Goal: Download file/media

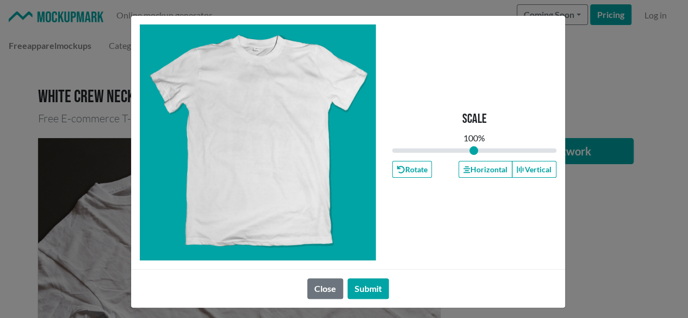
type input "1"
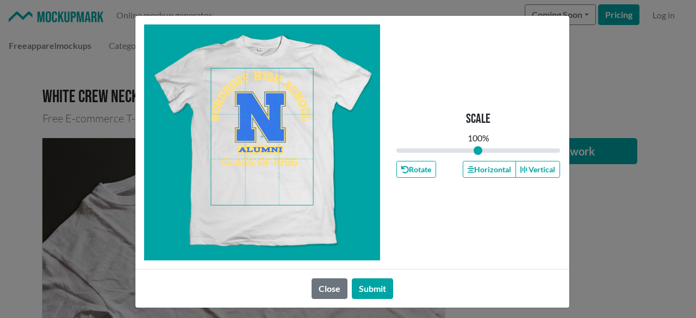
click at [257, 133] on span at bounding box center [262, 137] width 102 height 137
click at [473, 172] on button "Horizontal" at bounding box center [489, 169] width 53 height 17
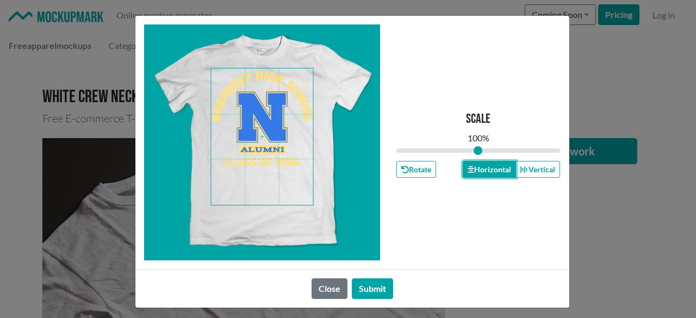
click at [473, 172] on button "Horizontal" at bounding box center [489, 169] width 53 height 17
click at [372, 292] on button "Submit" at bounding box center [372, 289] width 41 height 21
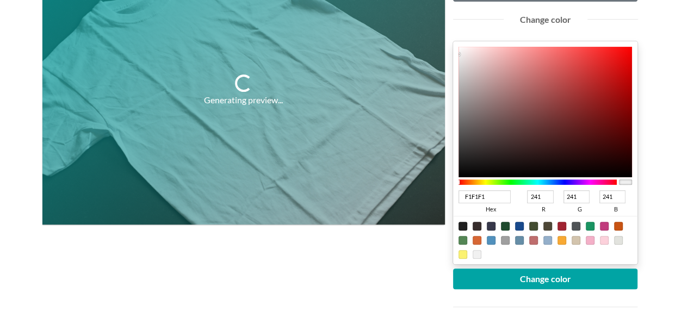
scroll to position [218, 0]
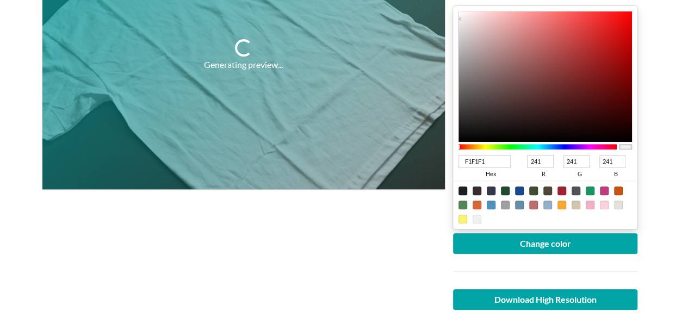
click at [554, 145] on div at bounding box center [538, 146] width 159 height 5
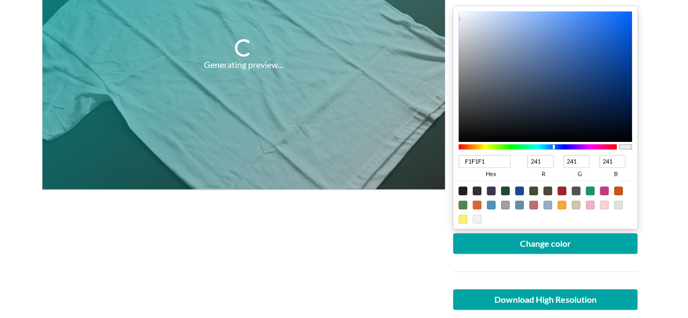
type input "0C3E8D"
type input "12"
type input "62"
type input "141"
click at [618, 69] on div at bounding box center [546, 76] width 174 height 131
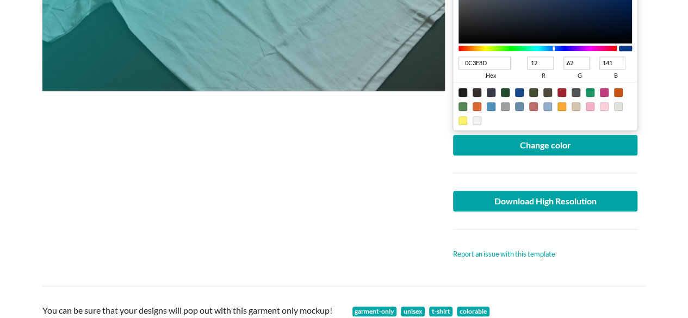
scroll to position [326, 0]
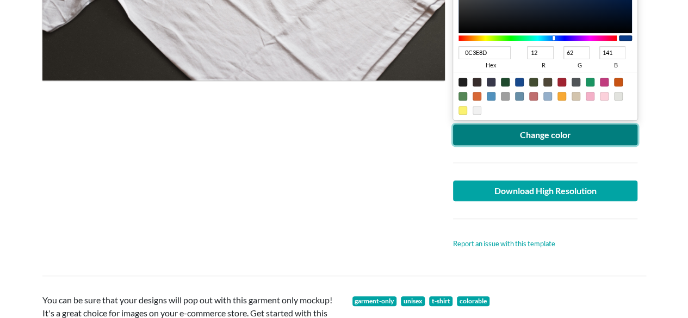
click at [565, 134] on button "Change color" at bounding box center [545, 135] width 185 height 21
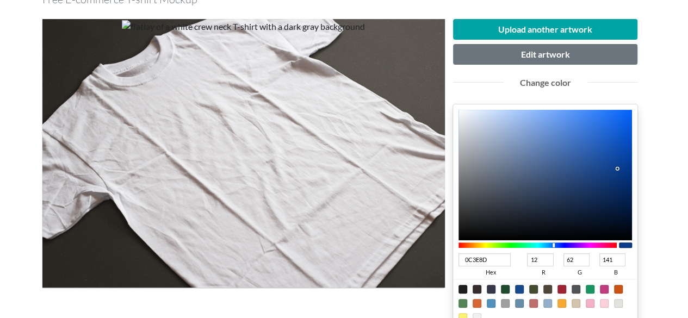
scroll to position [109, 0]
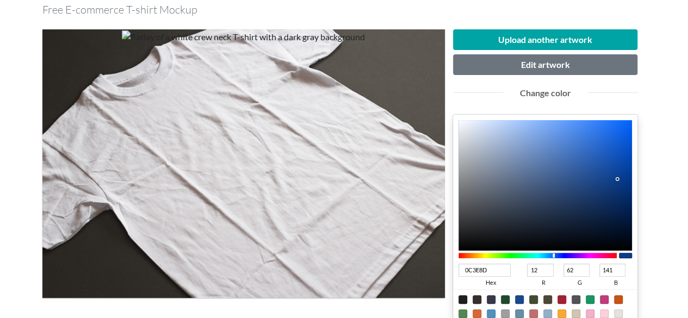
type input "1E57B1"
type input "30"
type input "87"
type input "177"
click at [603, 159] on div at bounding box center [546, 185] width 174 height 131
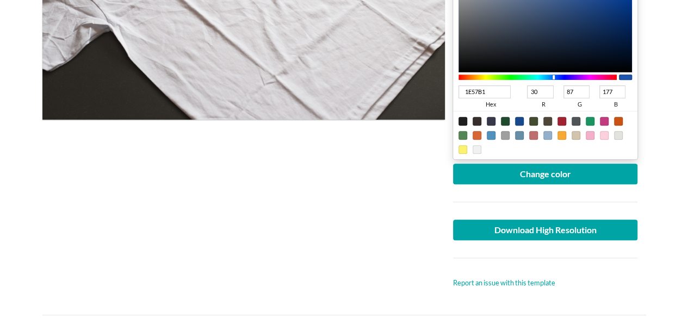
scroll to position [326, 0]
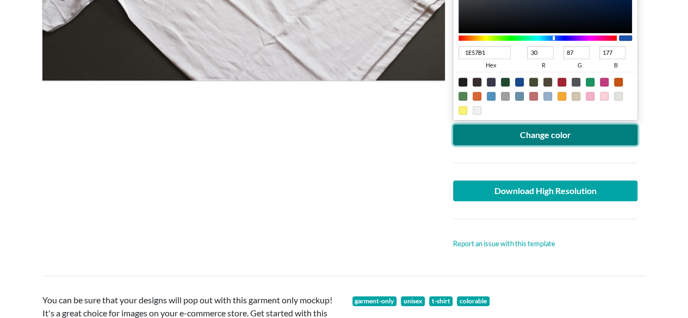
drag, startPoint x: 575, startPoint y: 138, endPoint x: 488, endPoint y: 170, distance: 93.3
click at [575, 138] on button "Change color" at bounding box center [545, 135] width 185 height 21
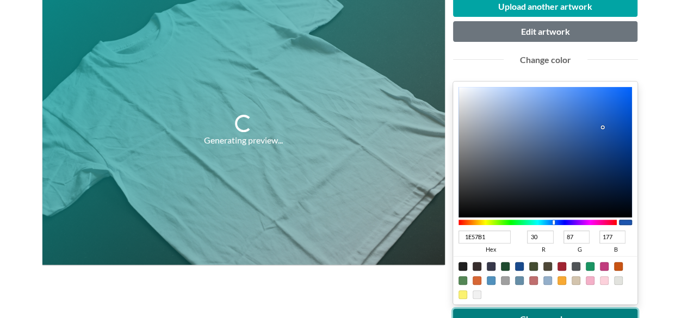
scroll to position [109, 0]
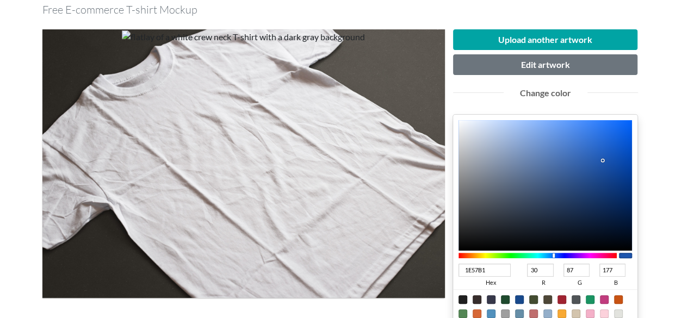
type input "215CBA"
type input "33"
type input "92"
type input "186"
click at [601, 155] on div at bounding box center [546, 185] width 174 height 131
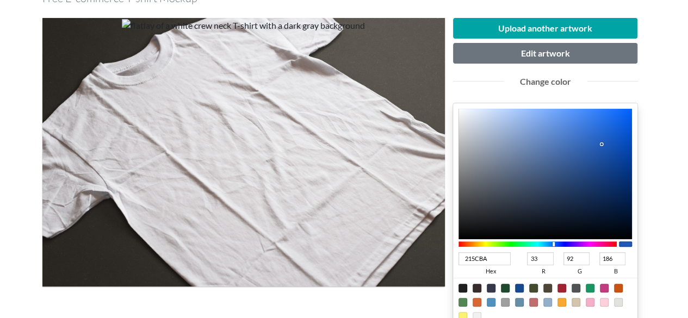
scroll to position [218, 0]
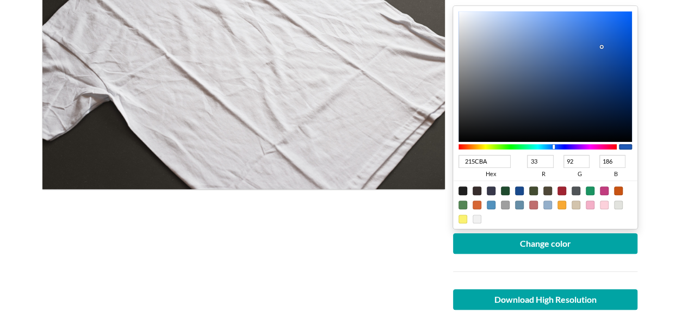
click at [586, 258] on div at bounding box center [545, 271] width 201 height 35
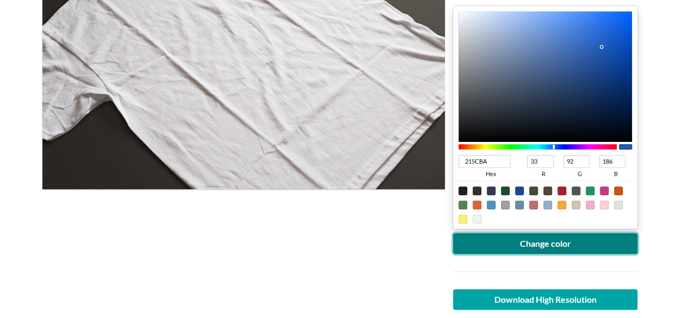
click at [577, 245] on button "Change color" at bounding box center [545, 243] width 185 height 21
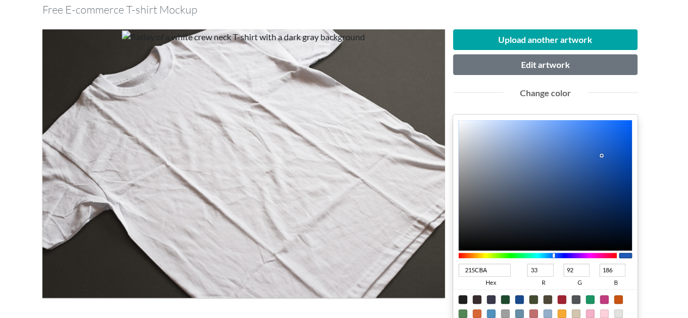
drag, startPoint x: 381, startPoint y: 270, endPoint x: 316, endPoint y: 277, distance: 66.2
click at [320, 276] on div "Upload another artwork Edit artwork Change color 215CBA hex 33 r 92 g 186 b 100…" at bounding box center [344, 248] width 604 height 455
type input "41f"
type input "68"
type input "17"
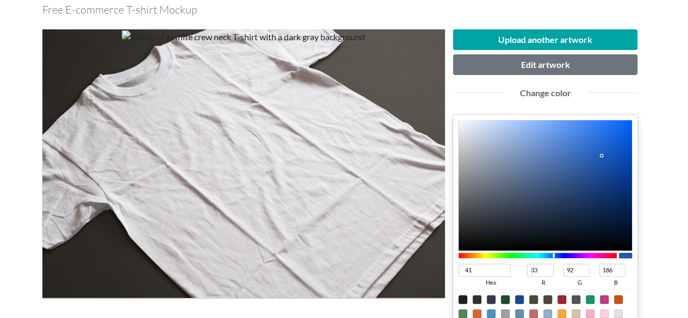
type input "255"
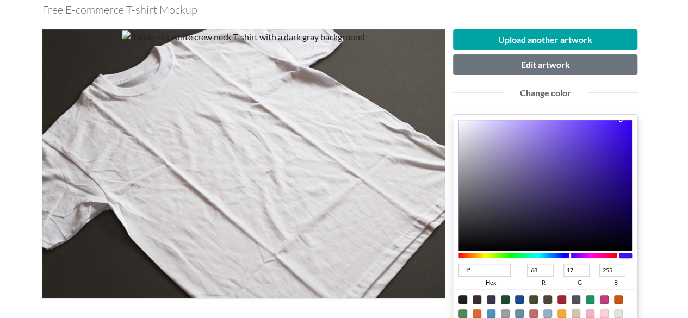
type input "1f6"
type input "17"
type input "255"
type input "102"
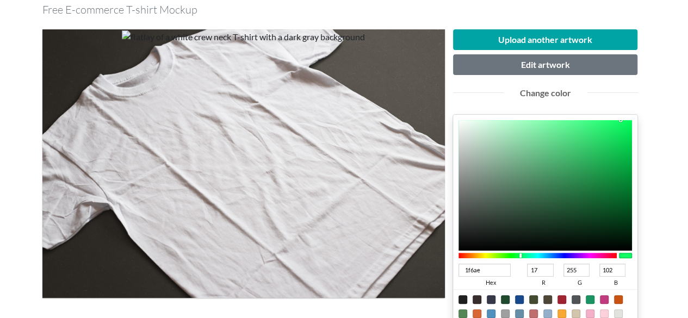
type input "1f6ae9"
type input "31"
type input "106"
type input "233"
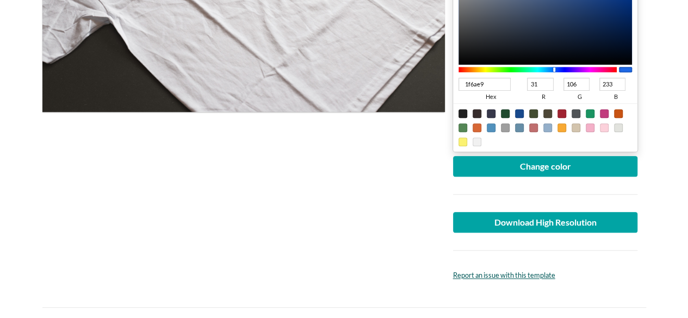
scroll to position [326, 0]
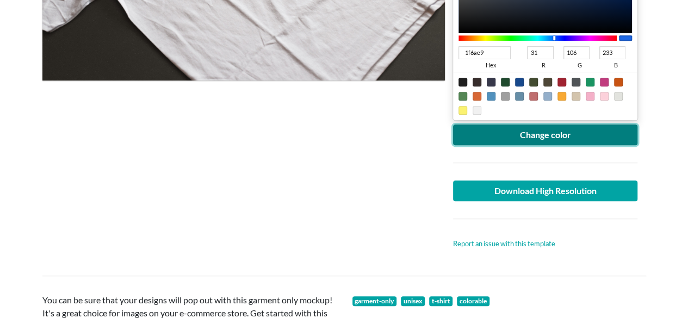
type input "1F6AE9"
click at [507, 135] on button "Change color" at bounding box center [545, 135] width 185 height 21
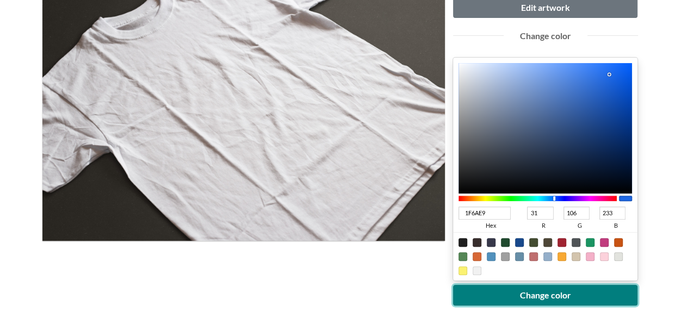
scroll to position [218, 0]
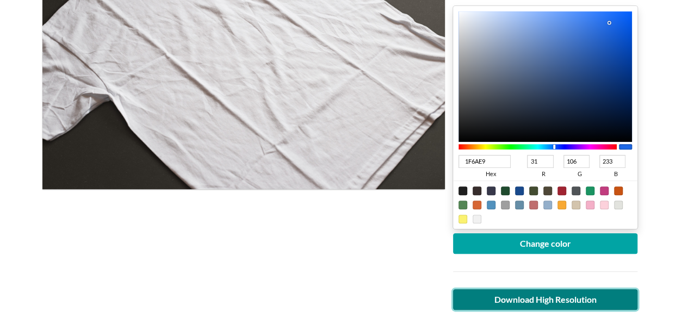
click at [547, 299] on link "Download High Resolution" at bounding box center [545, 299] width 185 height 21
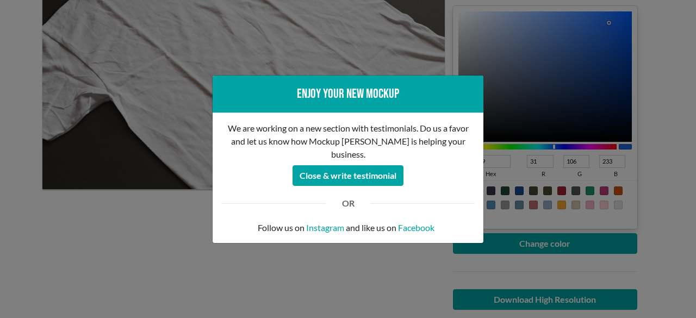
click at [151, 222] on div "Enjoy your new mockup We are working on a new section with testimonials. Do us …" at bounding box center [348, 159] width 696 height 318
